Goal: Task Accomplishment & Management: Use online tool/utility

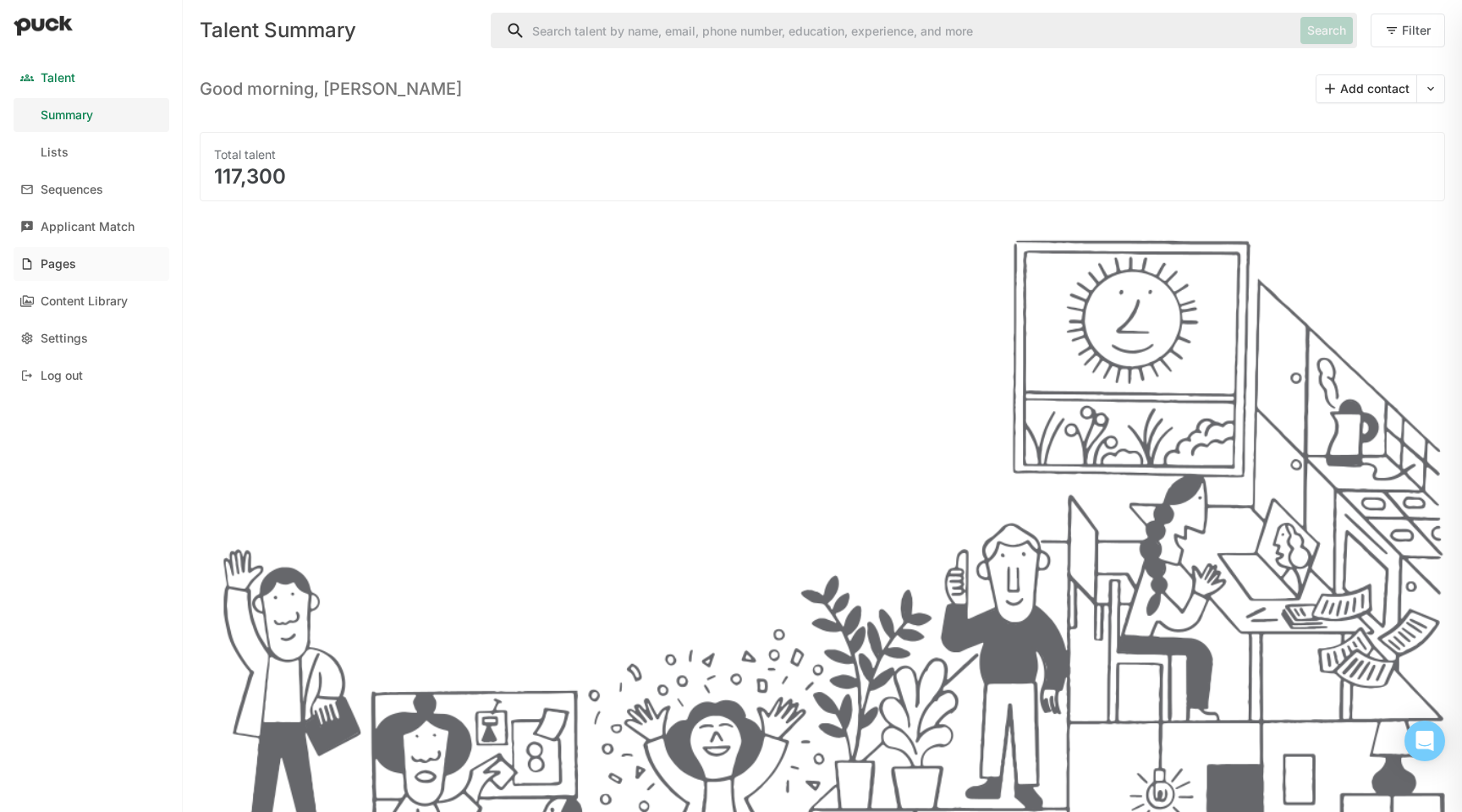
click at [79, 260] on link "Pages" at bounding box center [91, 264] width 156 height 34
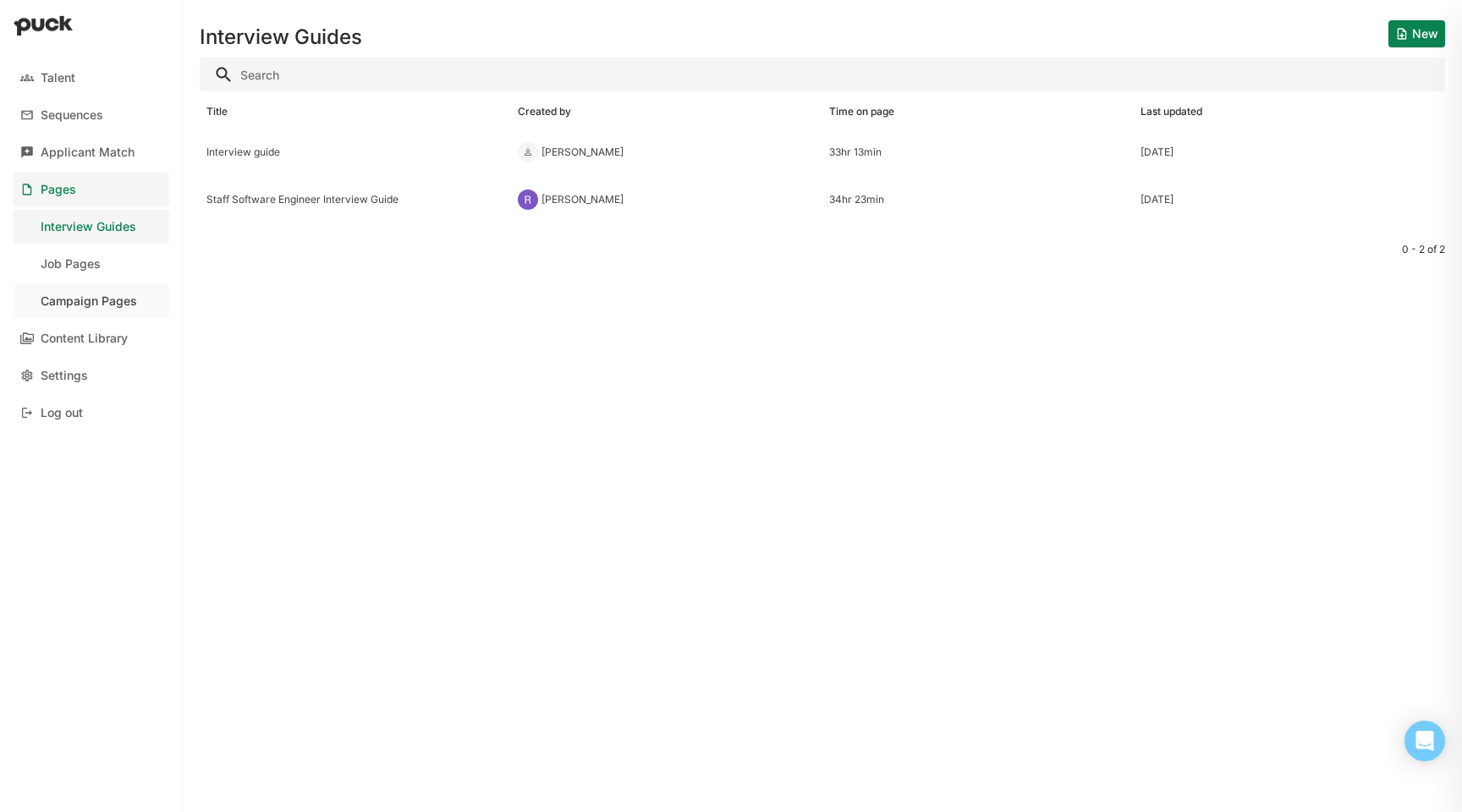
click at [112, 289] on link "Campaign Pages" at bounding box center [91, 300] width 156 height 34
click at [326, 158] on div "Culture Page" at bounding box center [355, 152] width 297 height 12
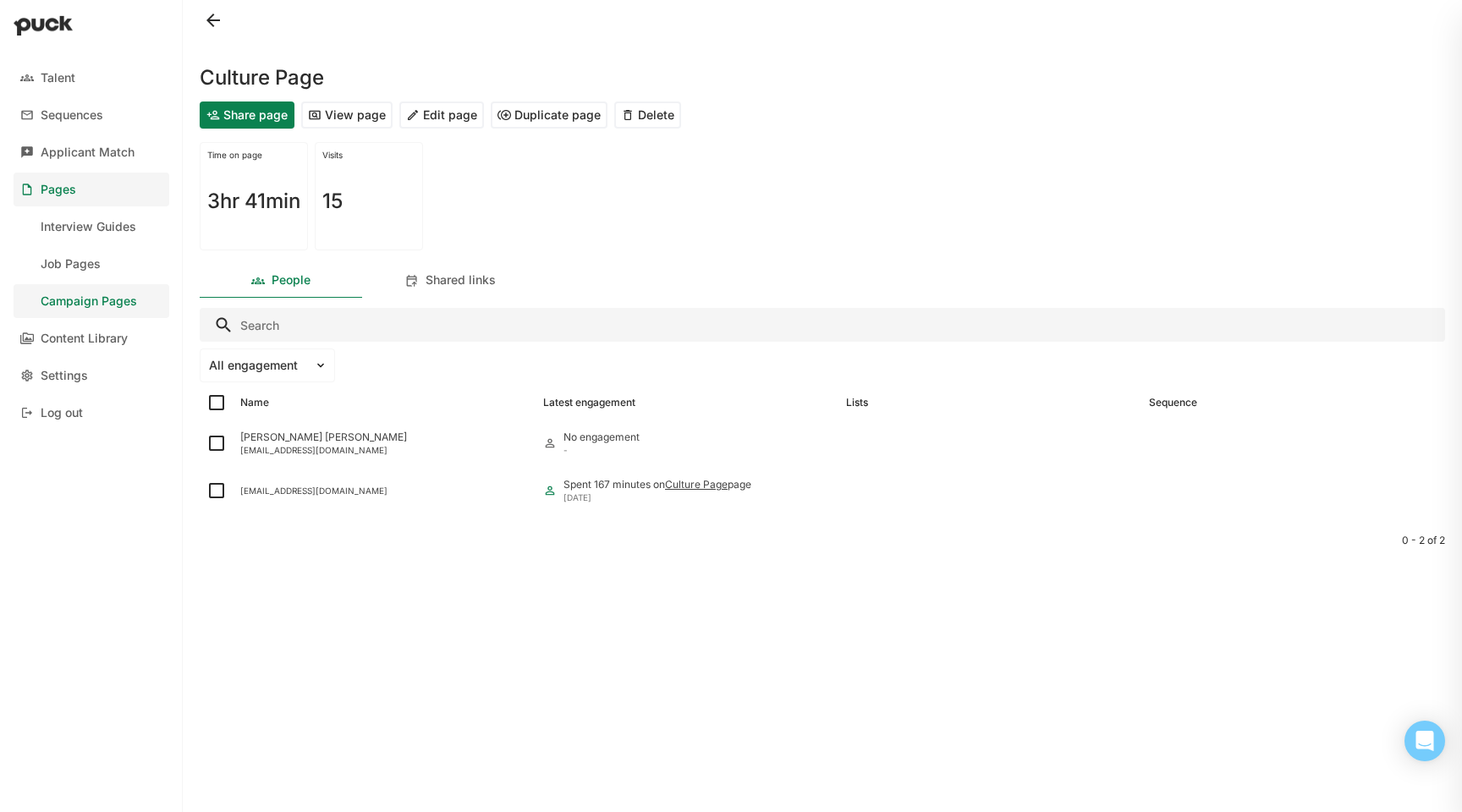
click at [434, 121] on button "Edit page" at bounding box center [441, 115] width 85 height 27
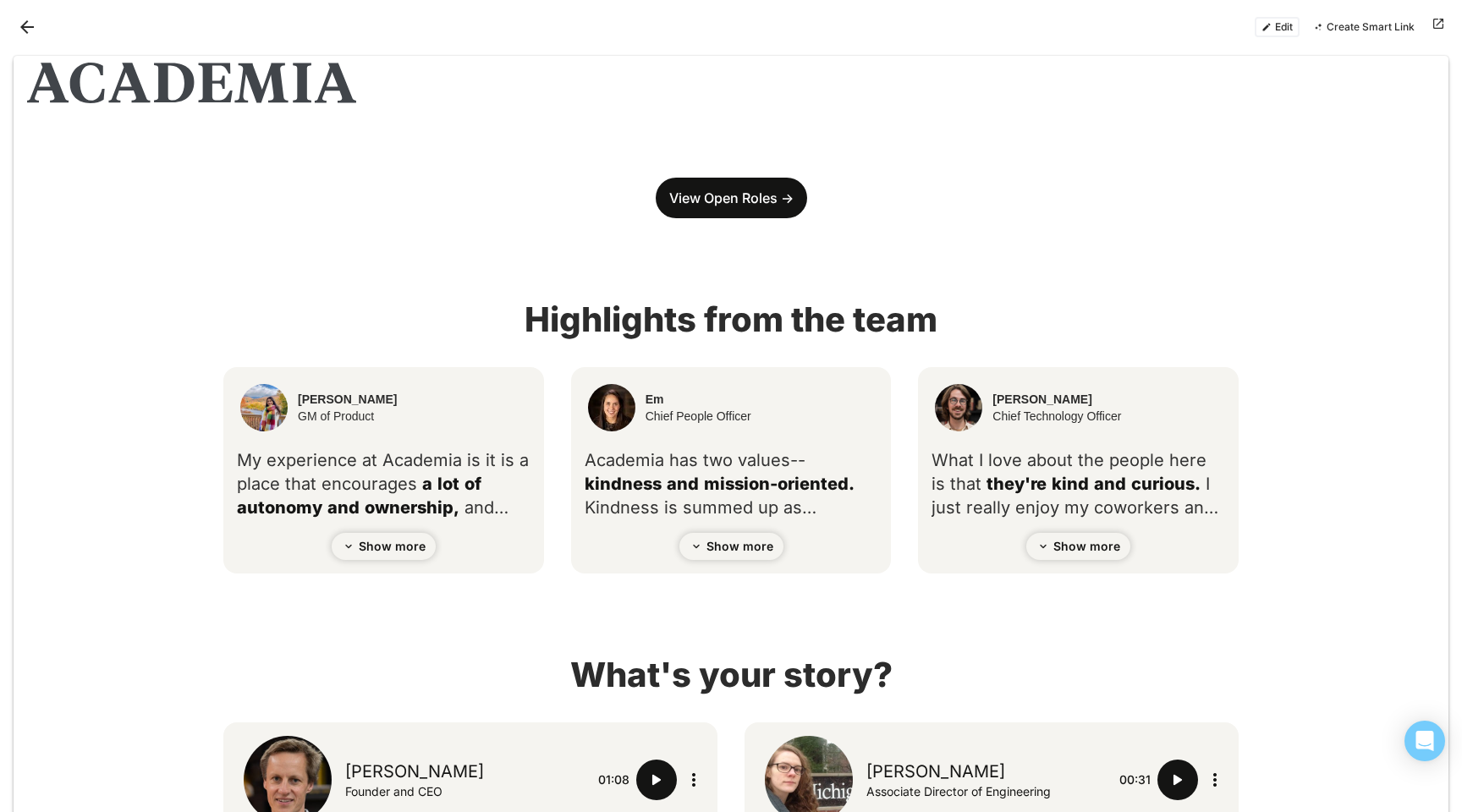
click at [1189, 23] on button "Edit" at bounding box center [1276, 27] width 45 height 20
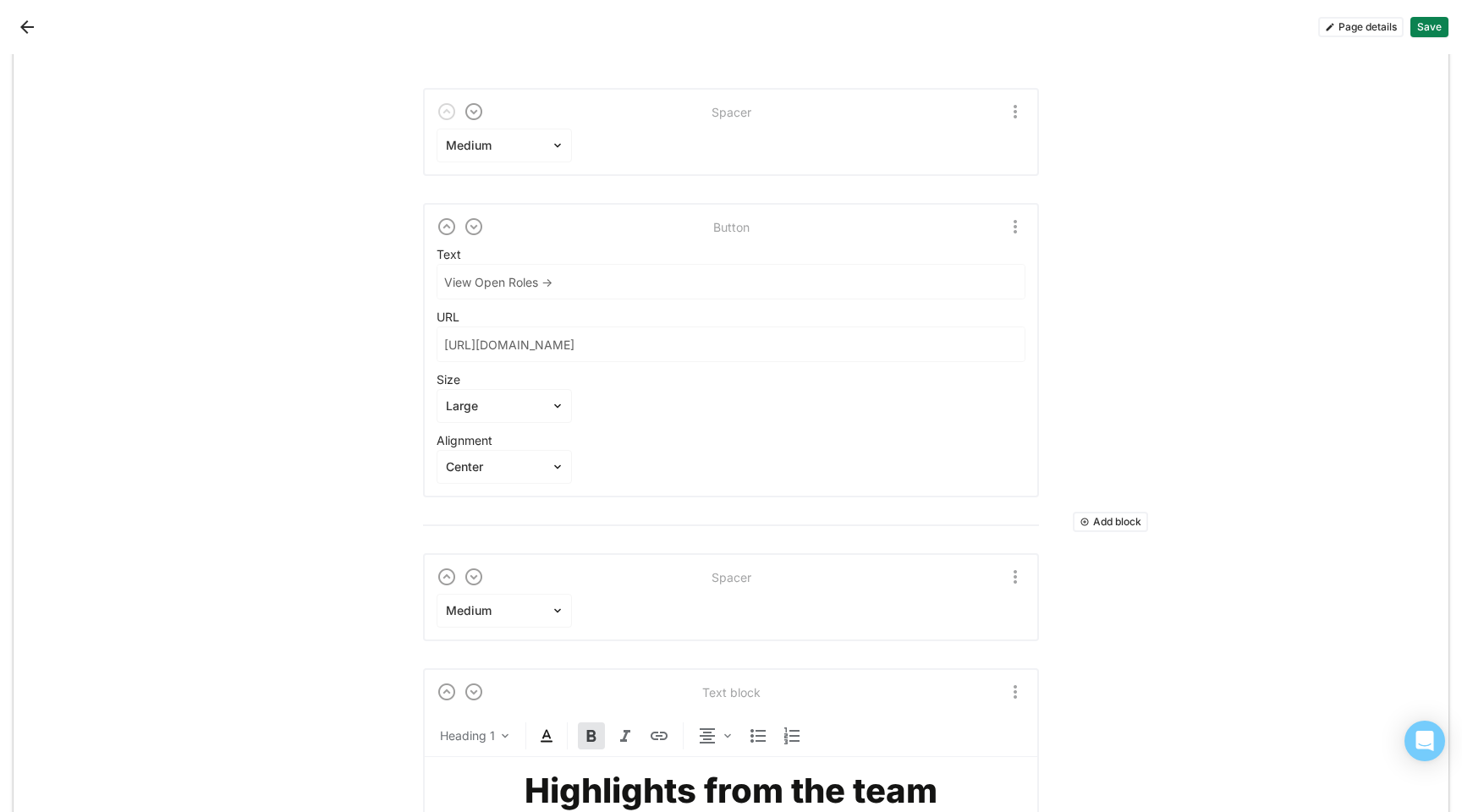
scroll to position [82, 0]
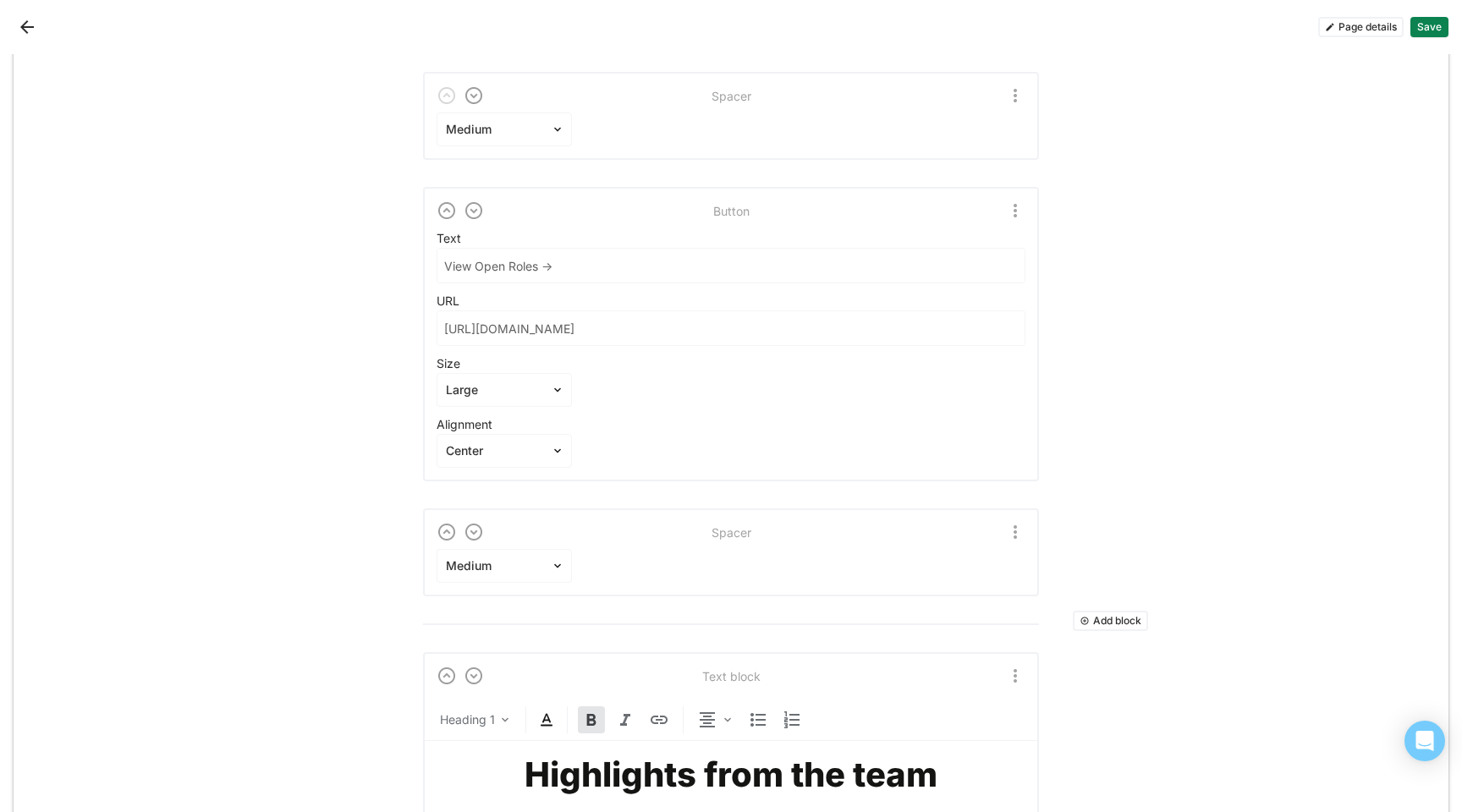
click at [1092, 626] on button "Add block" at bounding box center [1110, 620] width 76 height 20
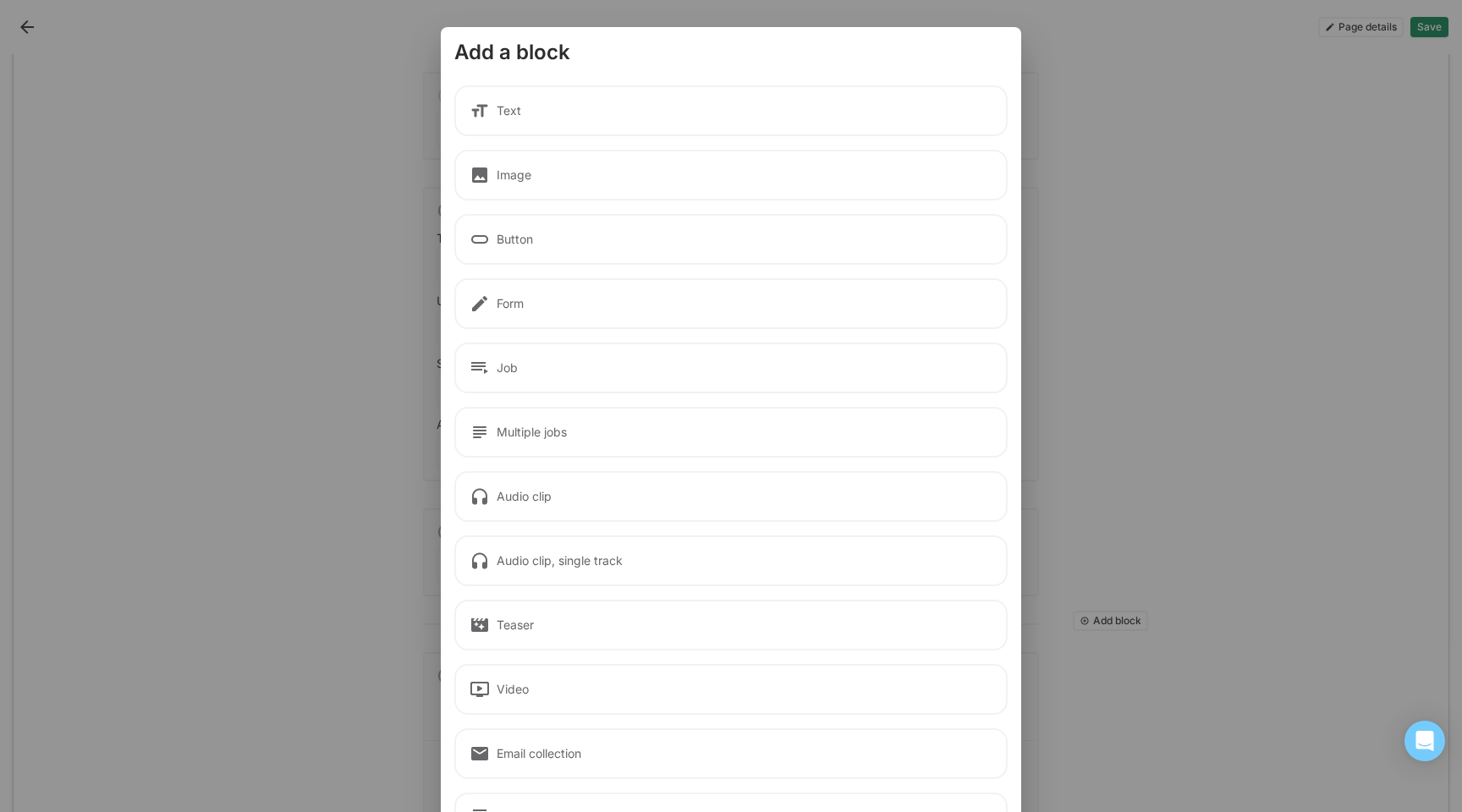
click at [902, 95] on div "Text" at bounding box center [731, 111] width 553 height 51
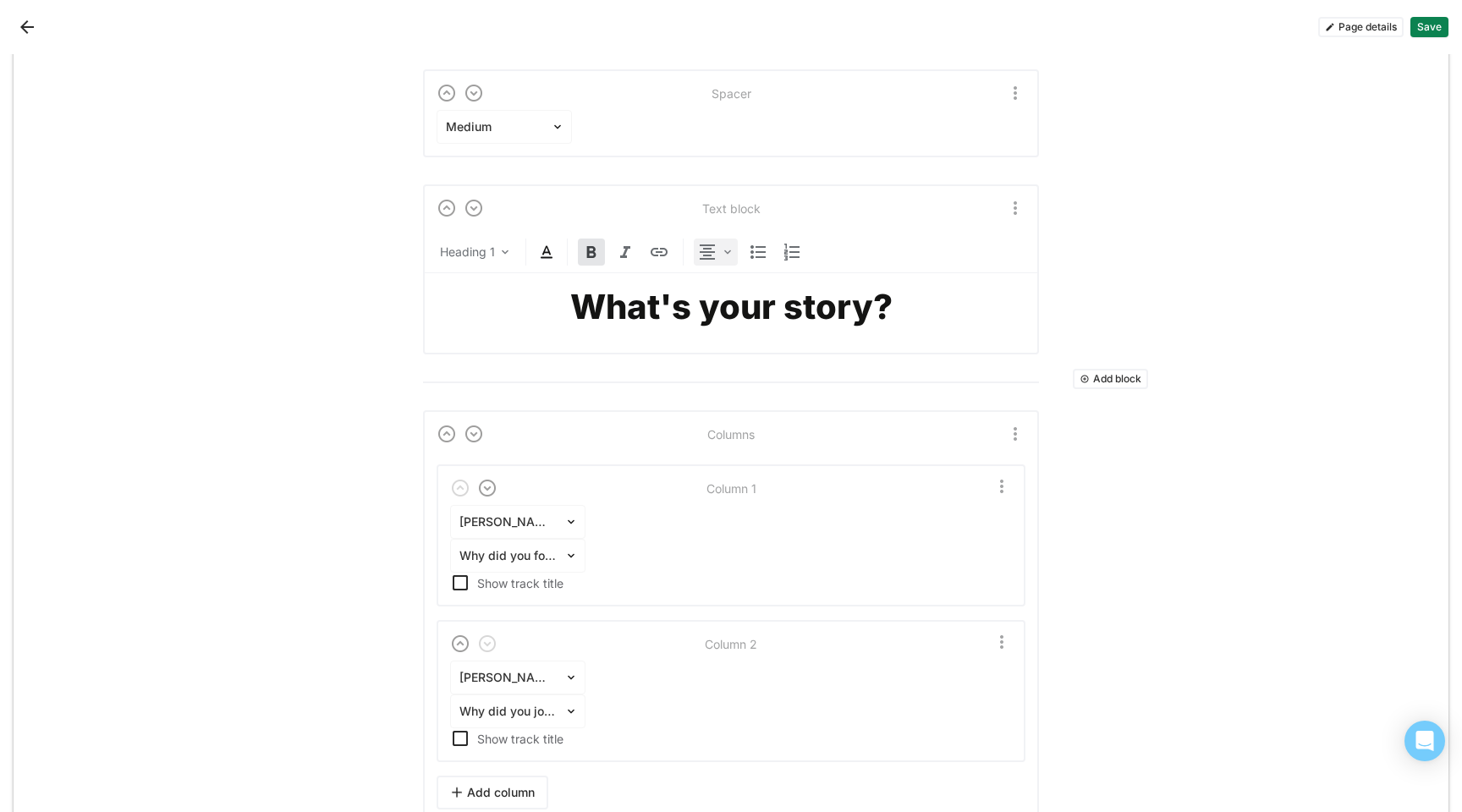
scroll to position [1735, 0]
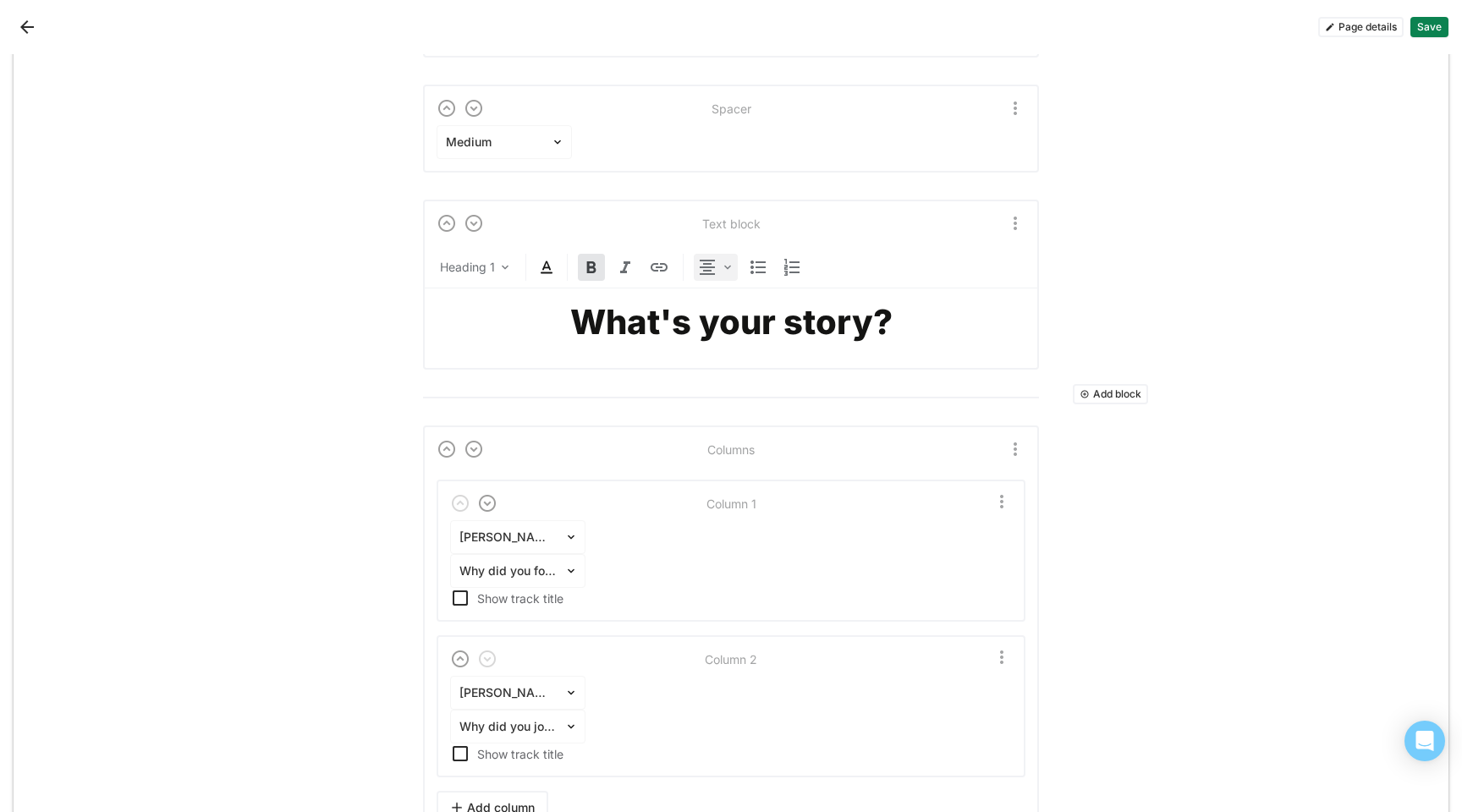
click at [707, 262] on img at bounding box center [707, 267] width 20 height 20
click at [735, 359] on div "Center" at bounding box center [731, 351] width 71 height 34
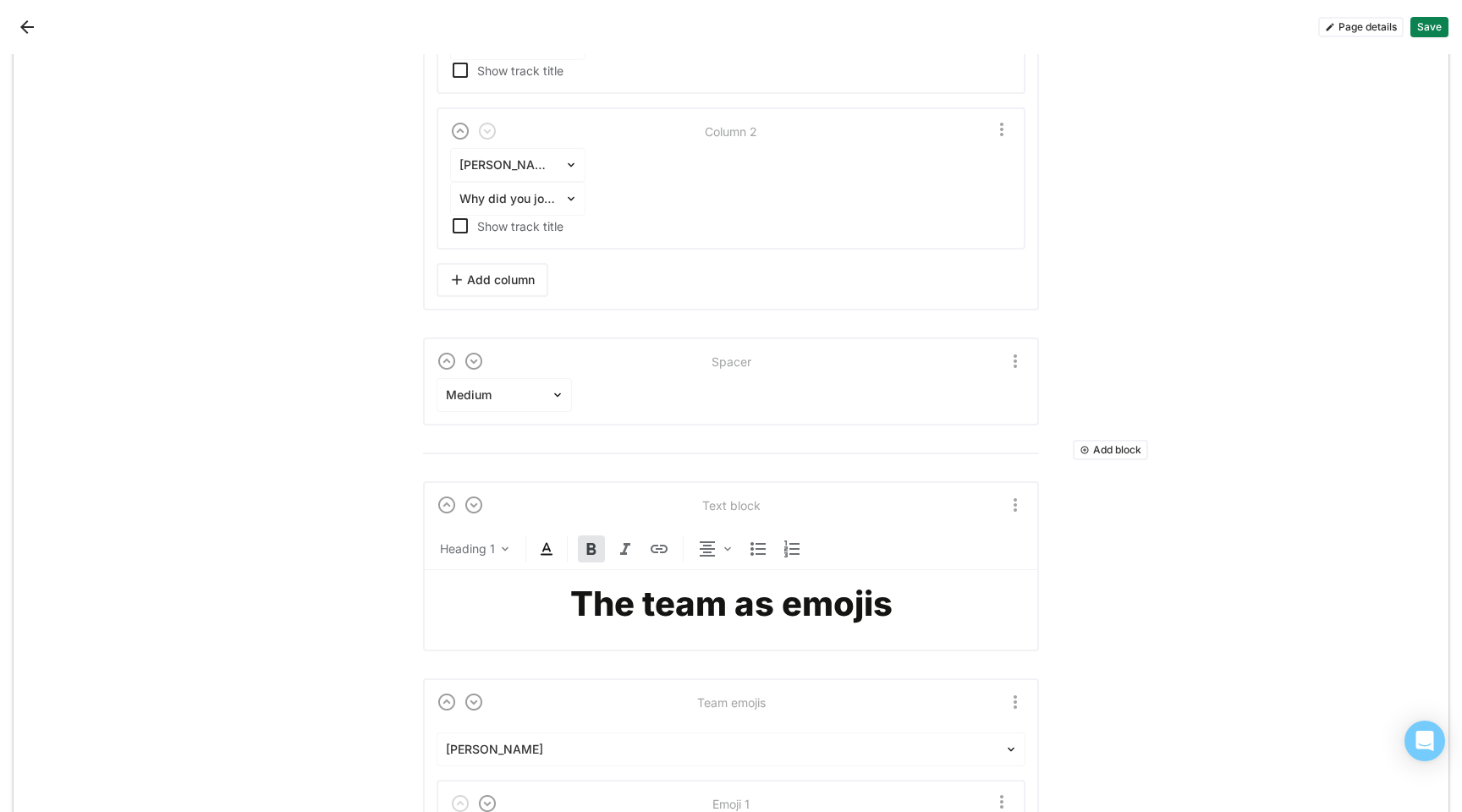
scroll to position [2220, 0]
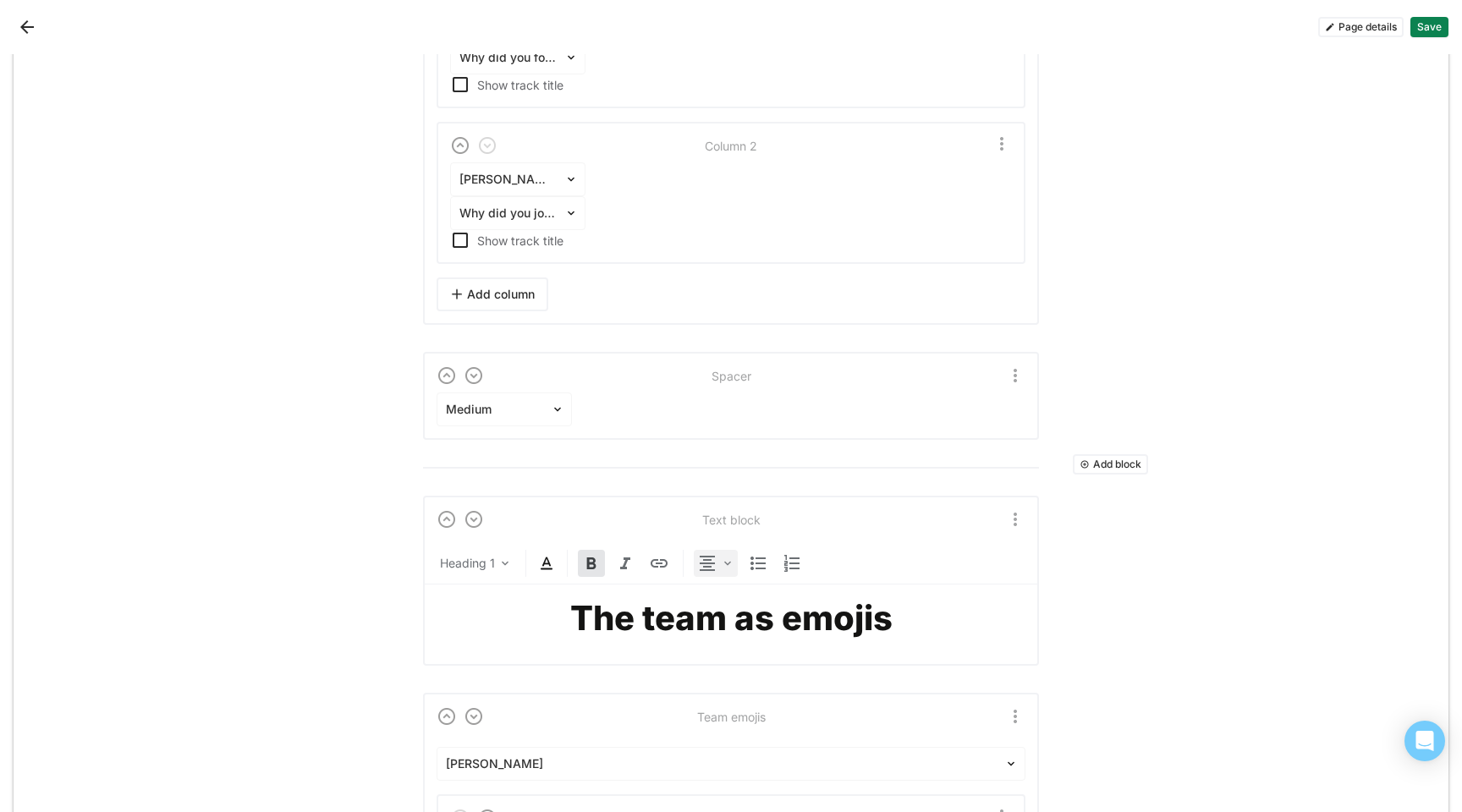
click at [701, 568] on img at bounding box center [707, 563] width 20 height 20
click at [726, 646] on div "Center" at bounding box center [740, 648] width 37 height 15
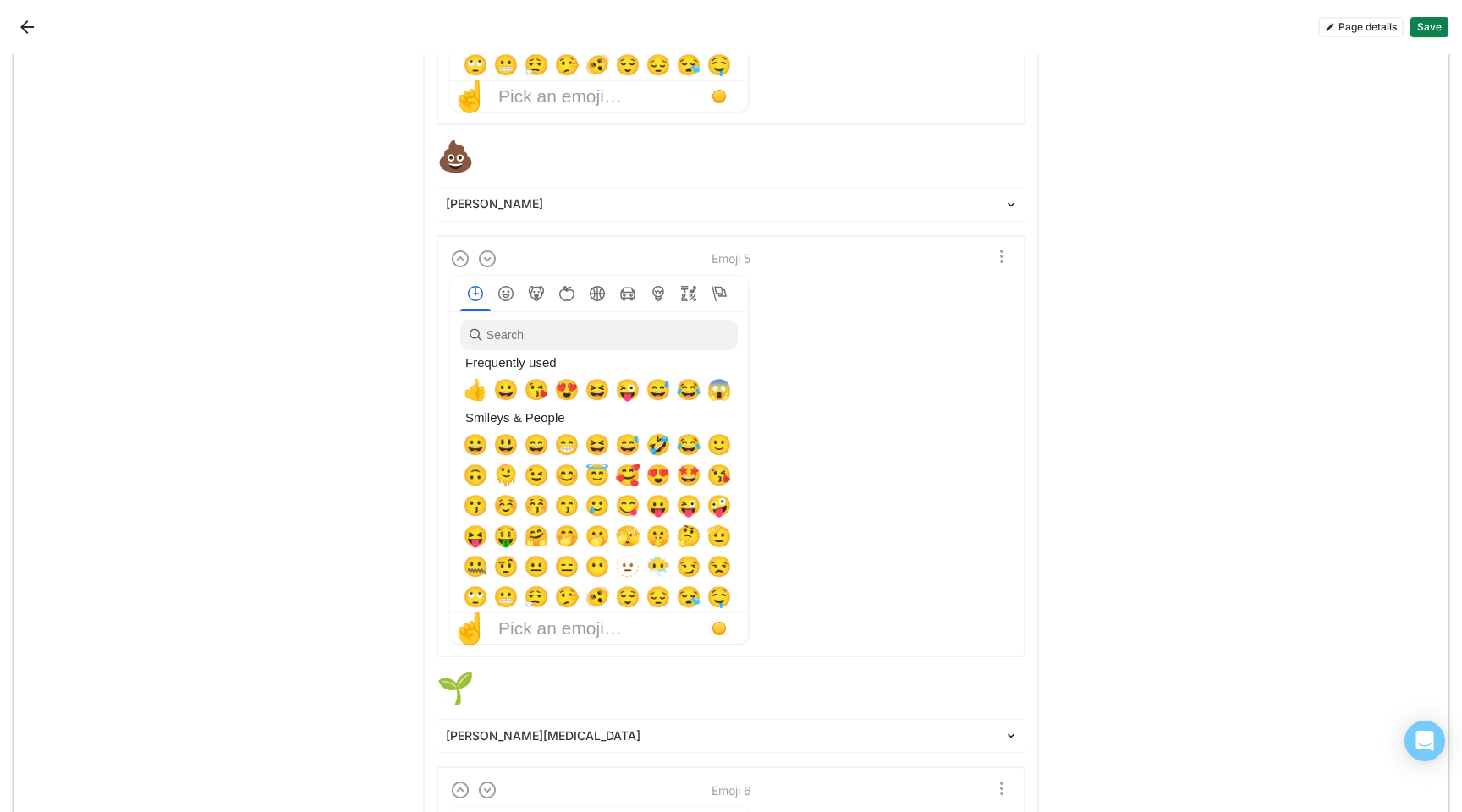
scroll to position [4907, 0]
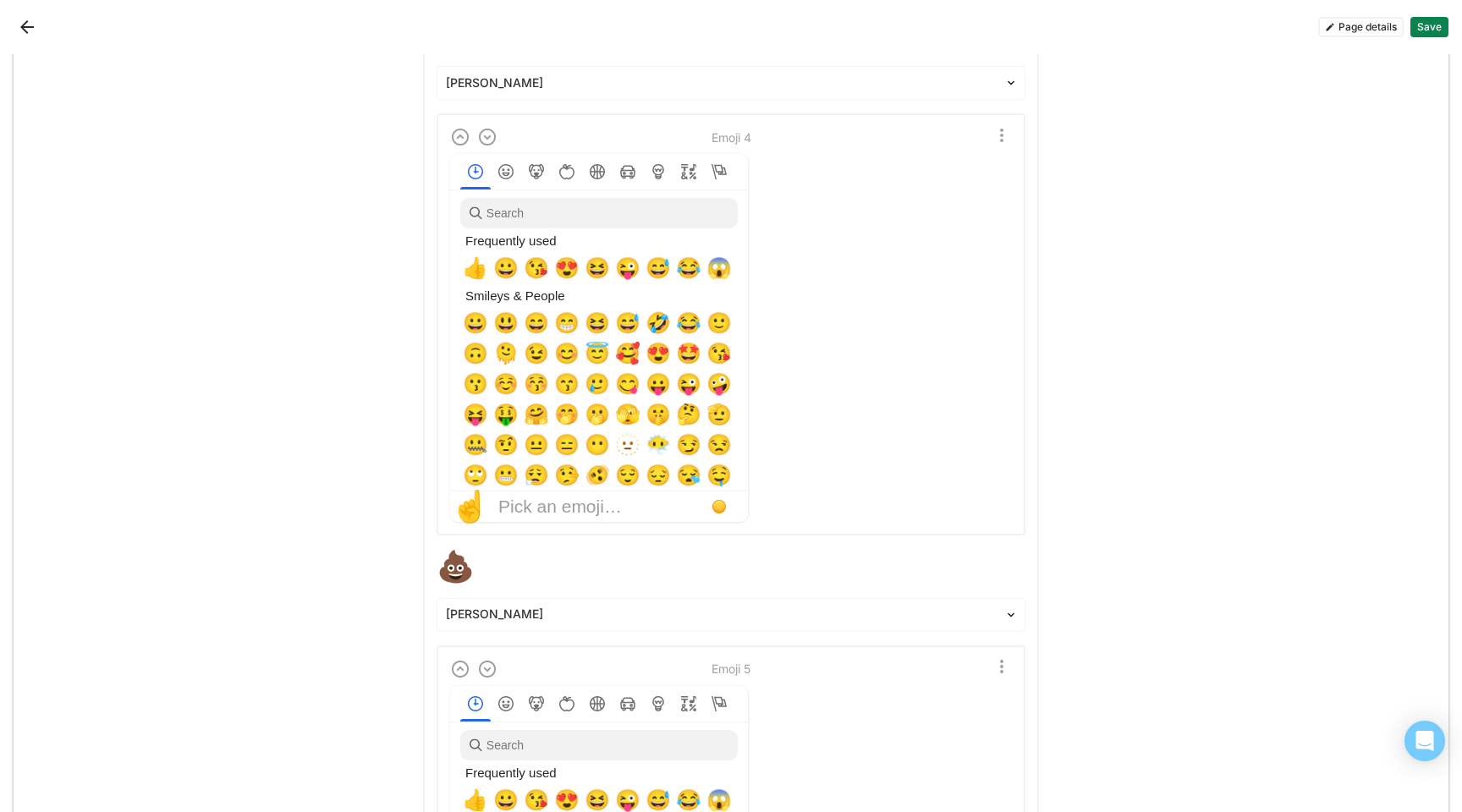
scroll to position [4494, 0]
click at [999, 131] on img "More options" at bounding box center [1002, 136] width 20 height 20
click at [973, 174] on div "Delete emoji" at bounding box center [957, 177] width 67 height 15
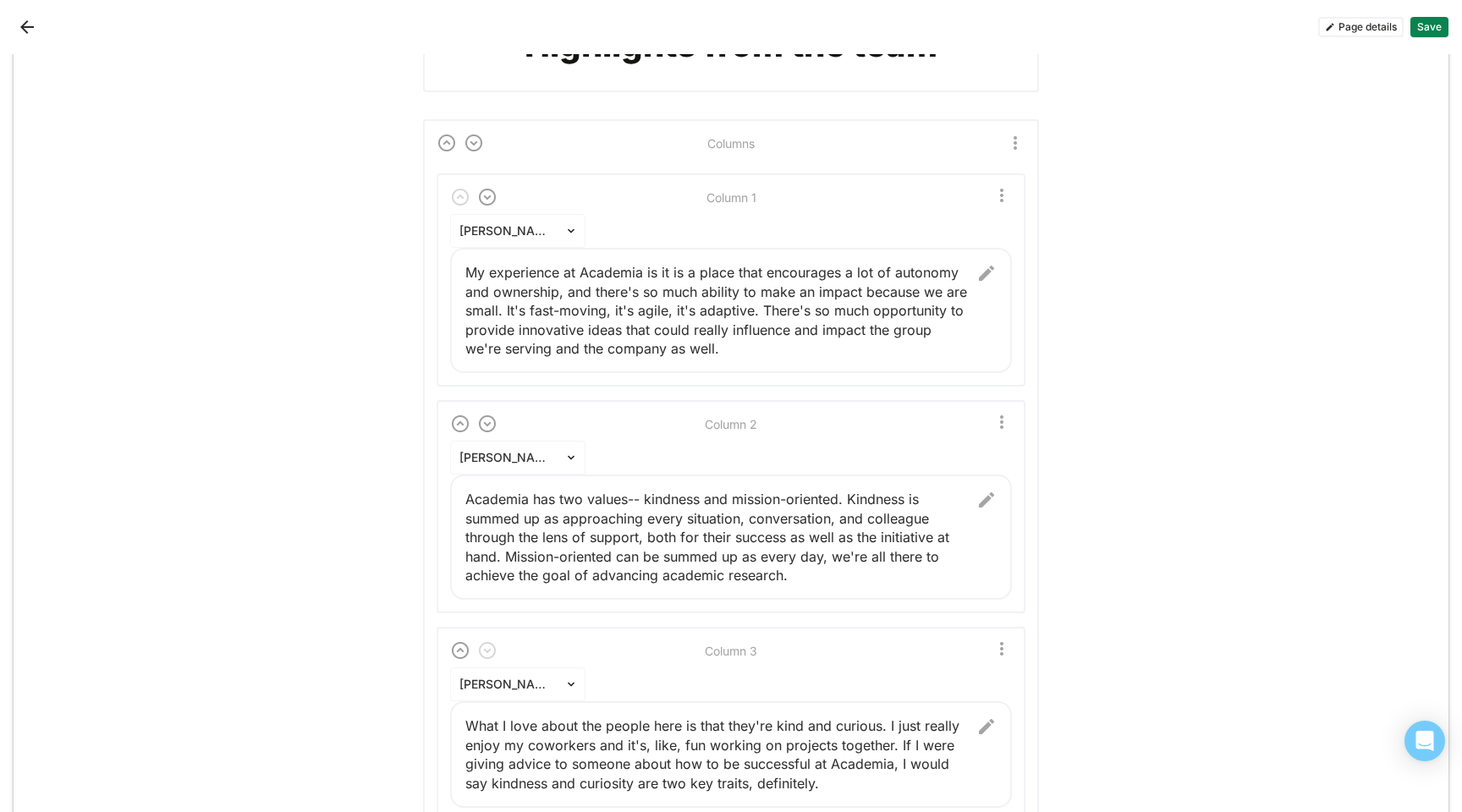
scroll to position [948, 0]
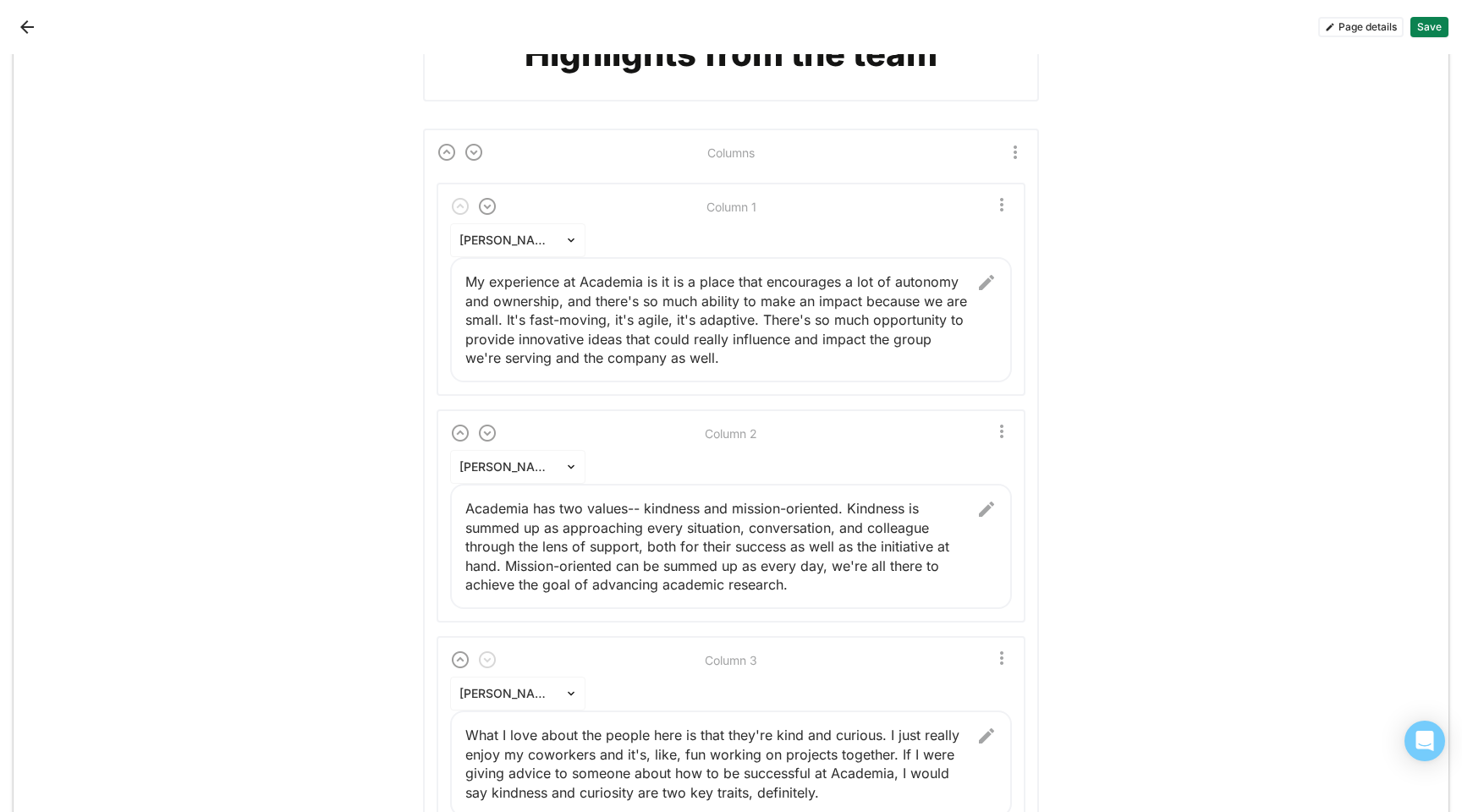
click at [1189, 33] on button "Save" at bounding box center [1429, 27] width 38 height 20
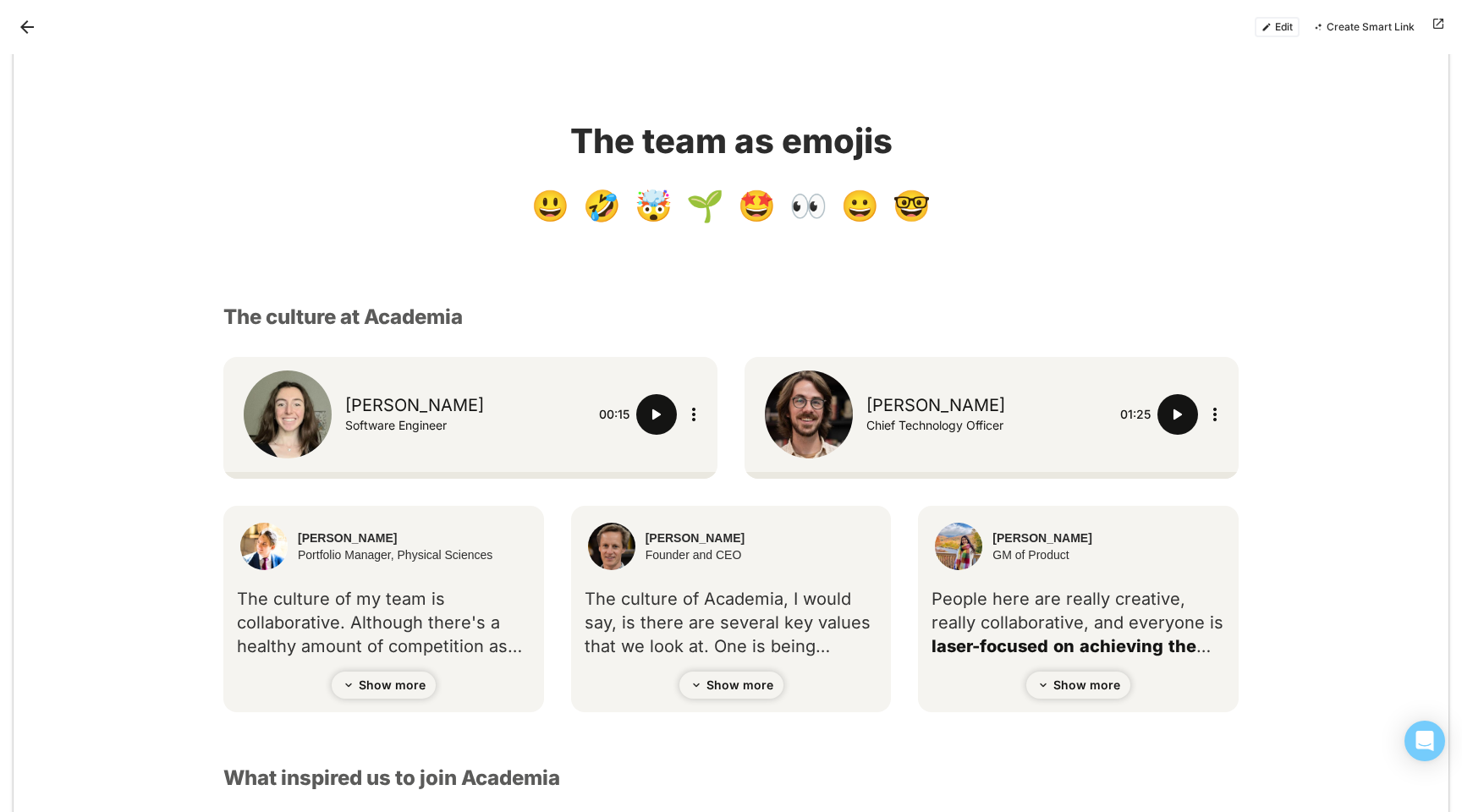
scroll to position [853, 0]
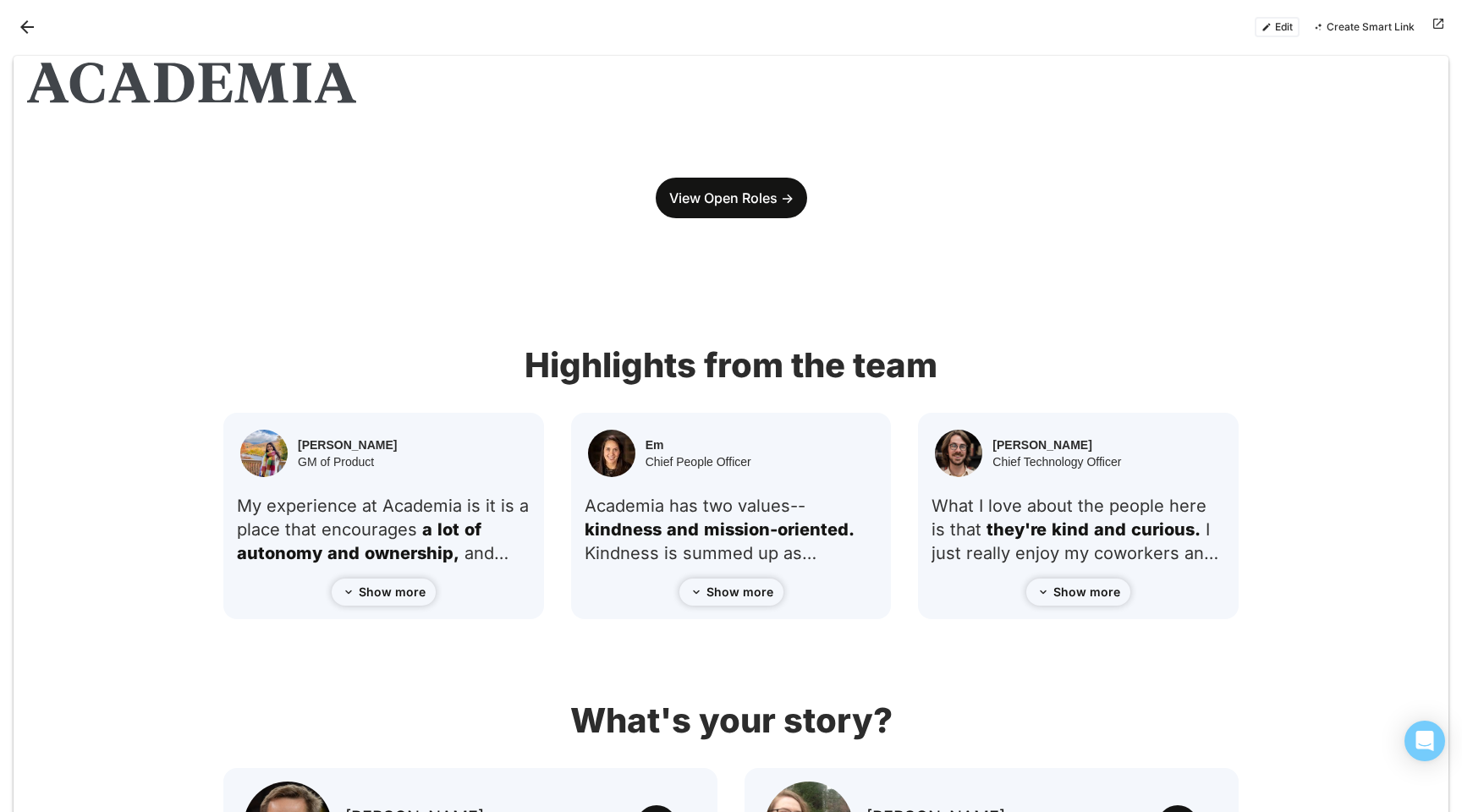
click at [33, 34] on button "Back" at bounding box center [27, 27] width 27 height 27
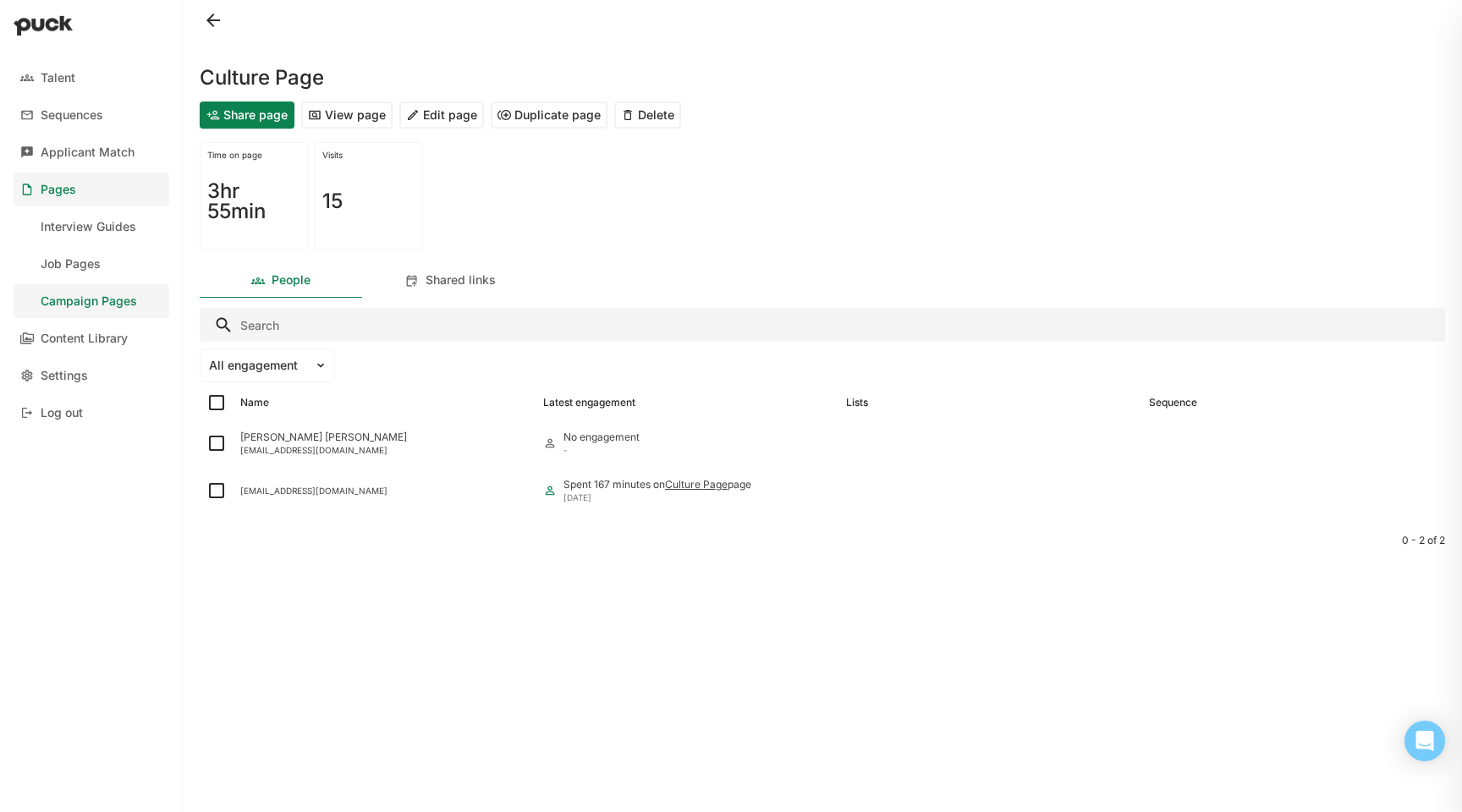
click at [86, 307] on div "Campaign Pages" at bounding box center [89, 302] width 96 height 15
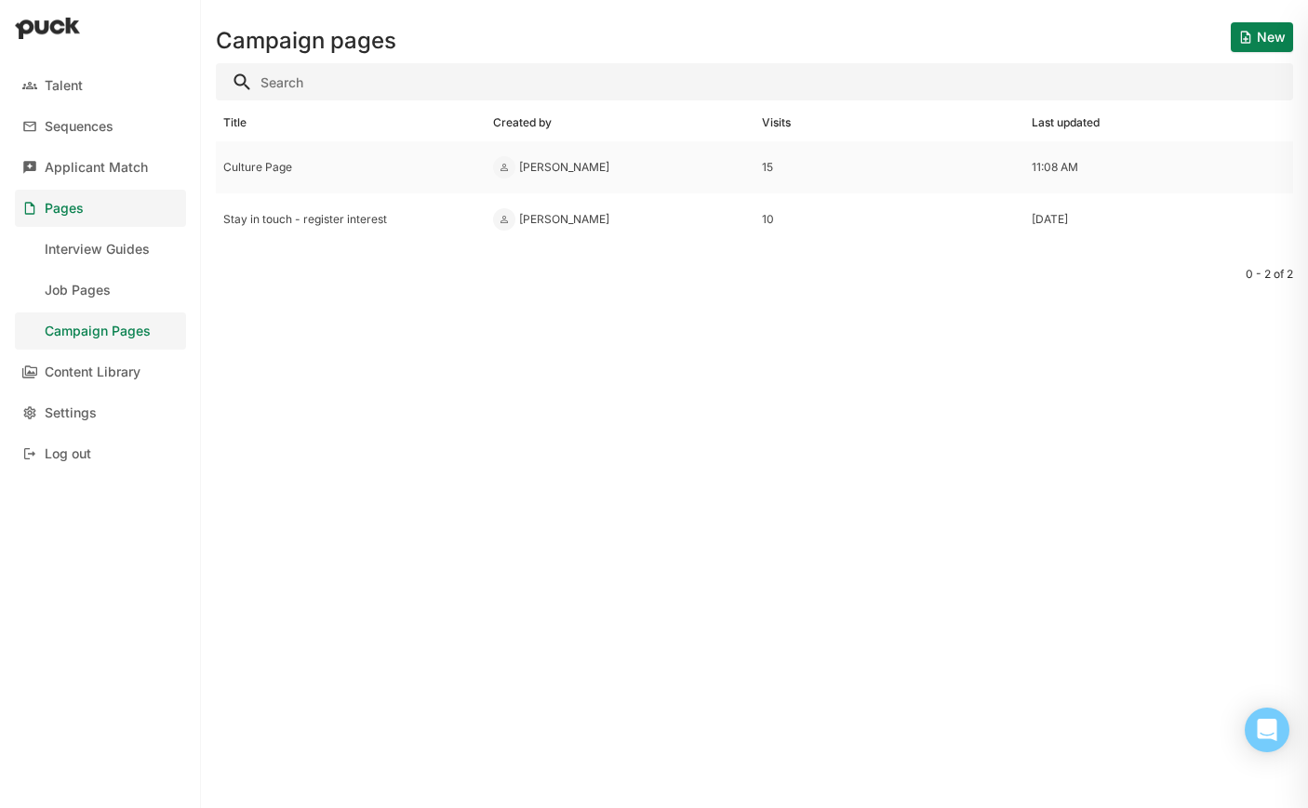
click at [365, 168] on div "Culture Page" at bounding box center [350, 167] width 255 height 13
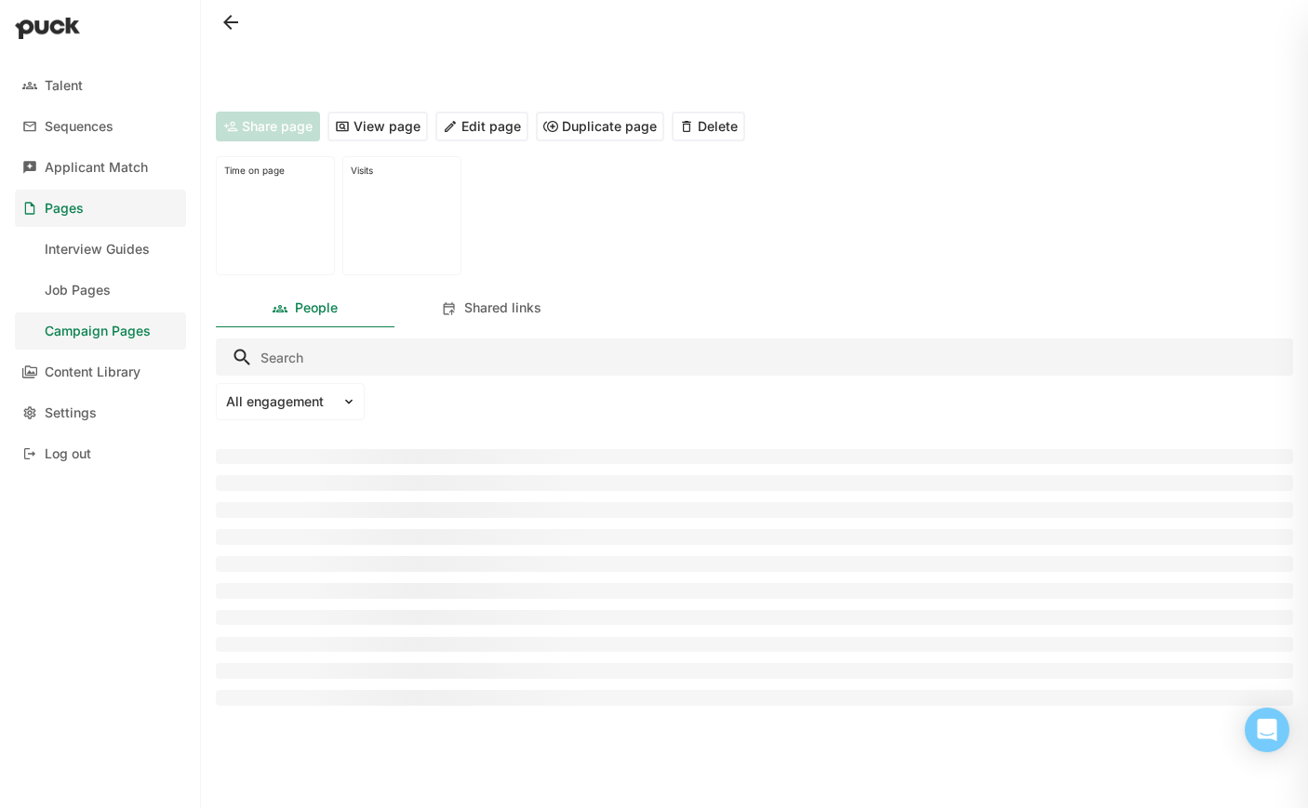
click at [402, 135] on button "View page" at bounding box center [377, 127] width 100 height 30
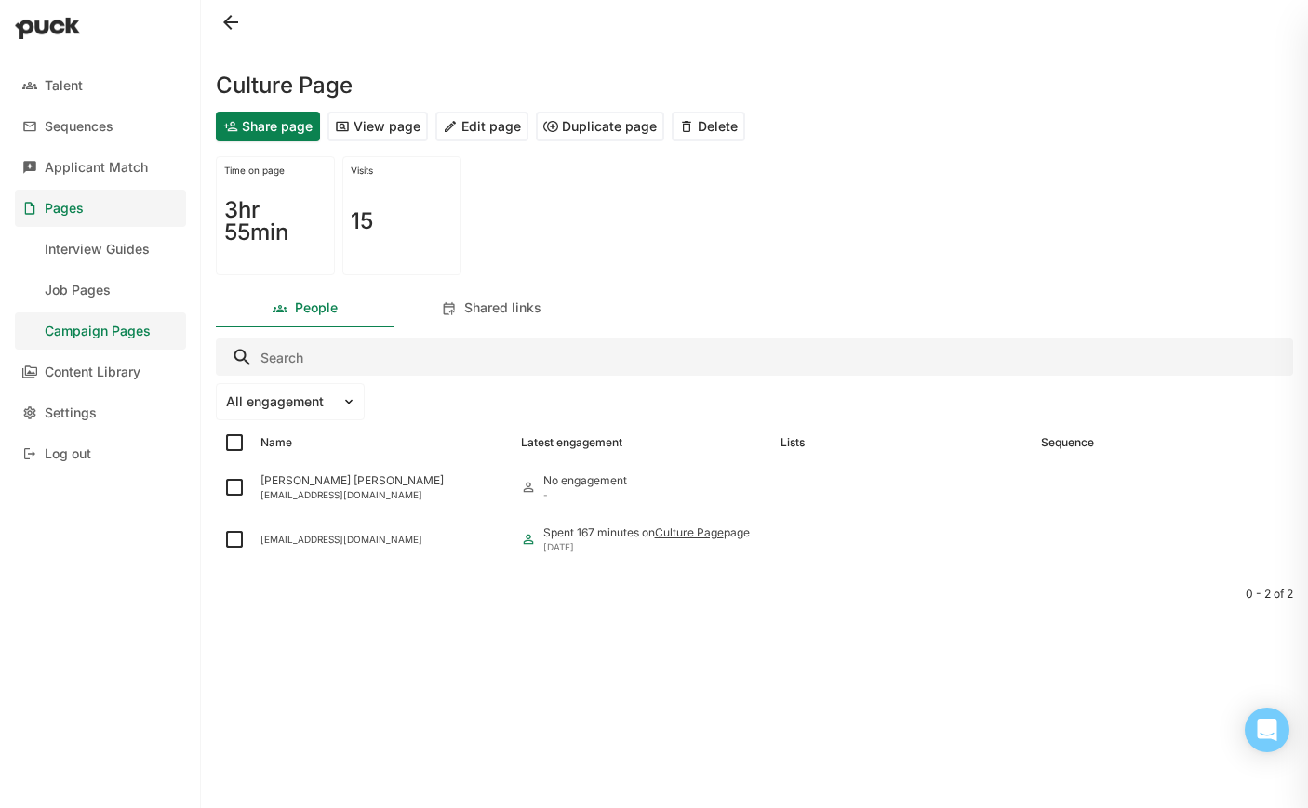
click at [401, 122] on button "View page" at bounding box center [377, 127] width 100 height 30
